Goal: Obtain resource: Obtain resource

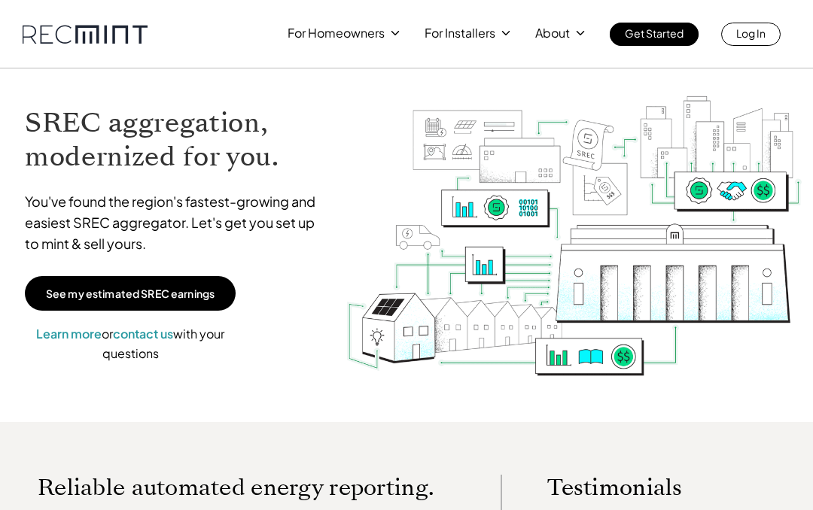
click at [202, 293] on p "See my estimated SREC earnings" at bounding box center [130, 294] width 169 height 14
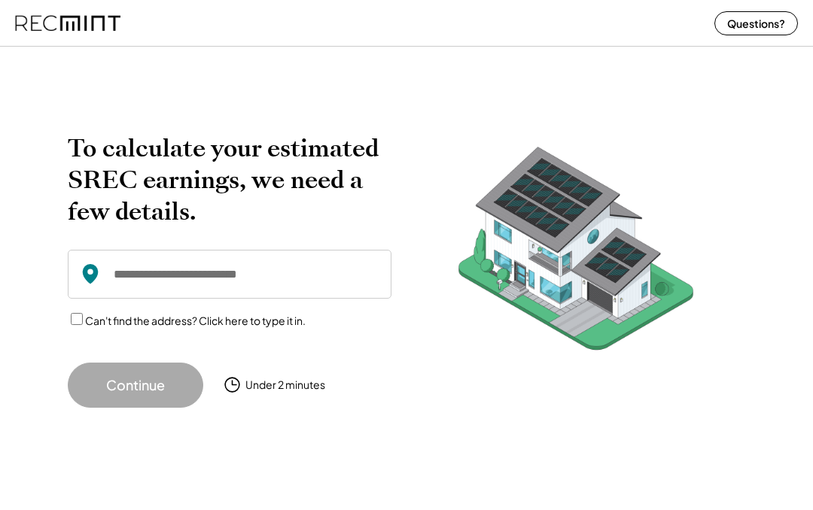
click at [139, 275] on input "input" at bounding box center [229, 274] width 323 height 49
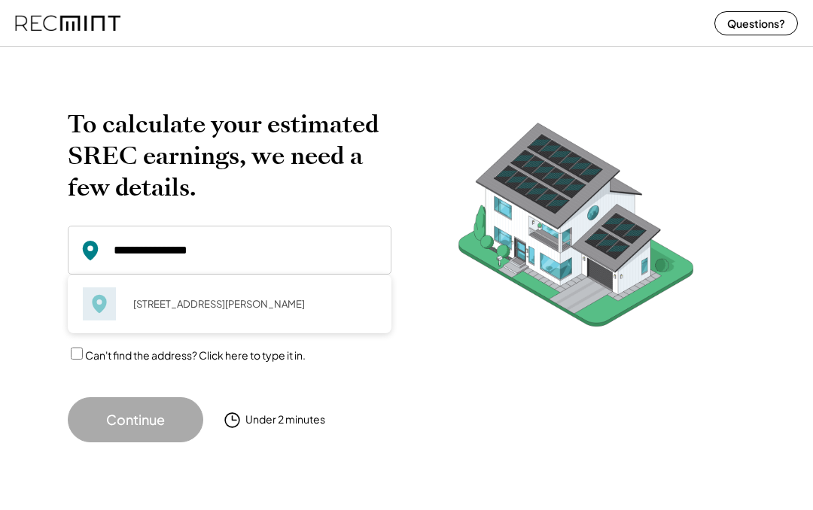
click at [152, 423] on button "Continue" at bounding box center [135, 419] width 135 height 45
click at [137, 434] on button "Continue" at bounding box center [135, 419] width 135 height 45
click at [166, 419] on button "Continue" at bounding box center [135, 419] width 135 height 45
click at [312, 251] on input "input" at bounding box center [229, 250] width 323 height 49
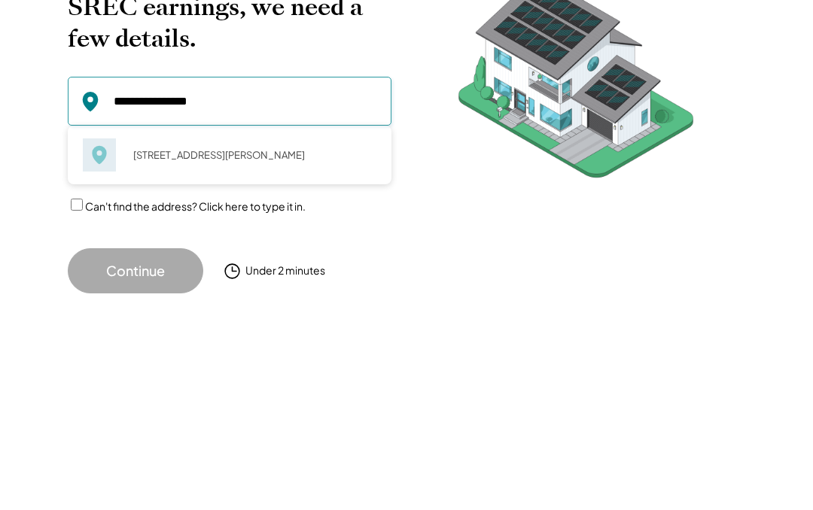
scroll to position [11, 0]
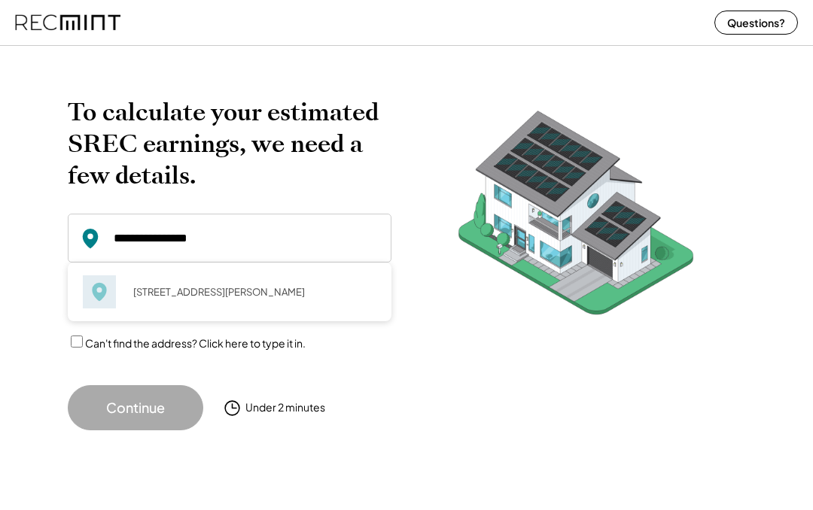
click at [158, 401] on button "Continue" at bounding box center [135, 408] width 135 height 45
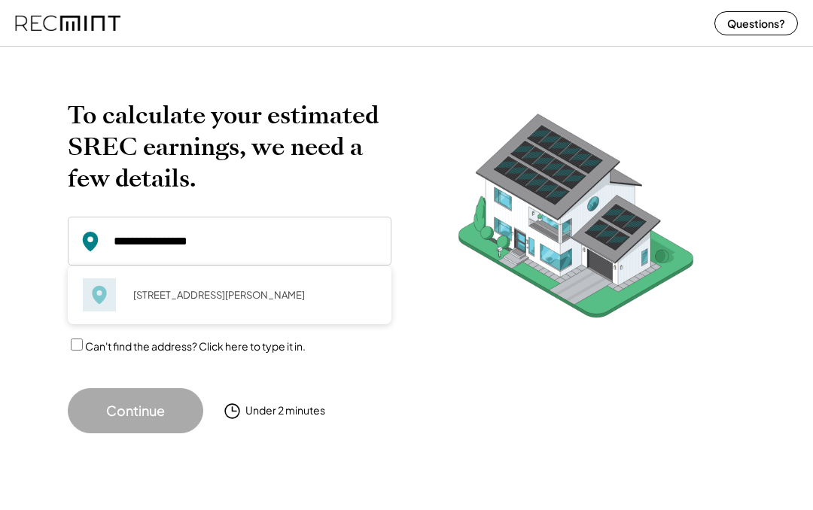
scroll to position [8, 0]
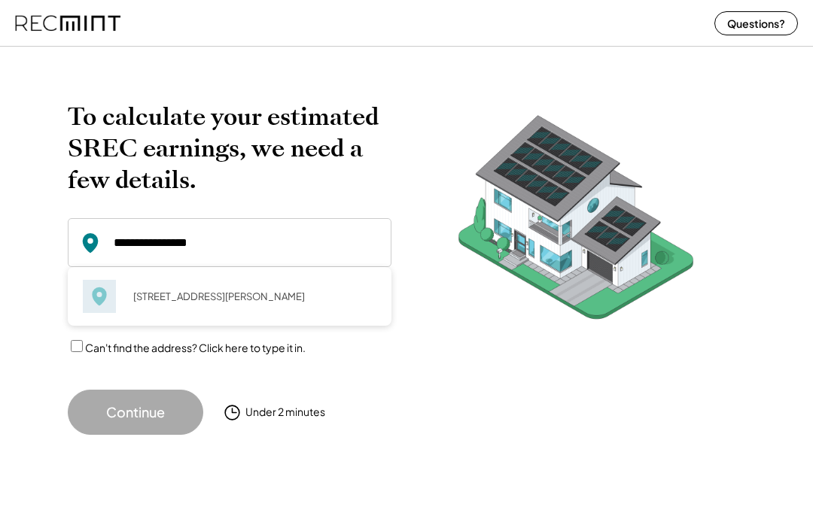
click at [211, 298] on div "[STREET_ADDRESS][PERSON_NAME]" at bounding box center [249, 296] width 253 height 21
type input "**********"
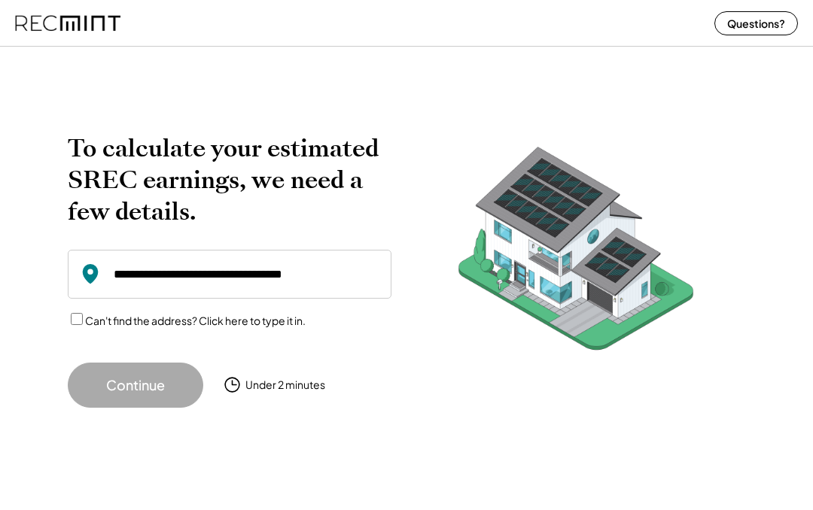
scroll to position [0, 0]
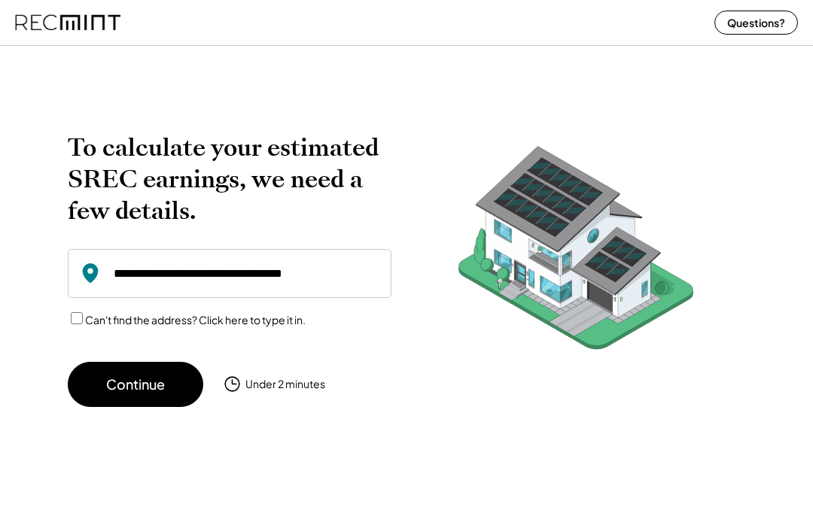
click at [158, 392] on button "Continue" at bounding box center [135, 385] width 135 height 45
